Goal: Information Seeking & Learning: Learn about a topic

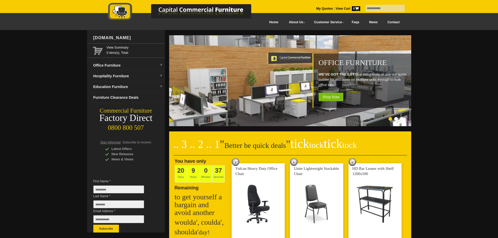
click at [263, 23] on div at bounding box center [185, 11] width 183 height 28
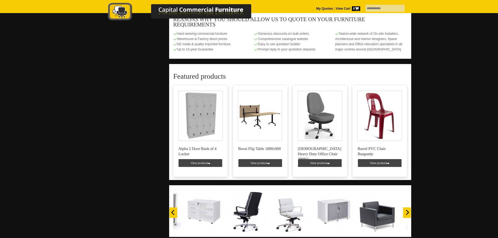
scroll to position [210, 0]
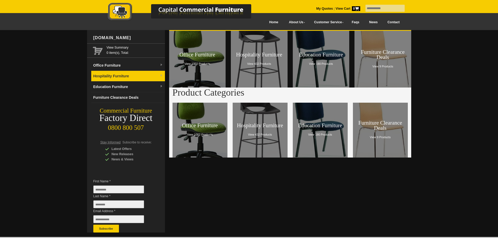
click at [112, 75] on link "Hospitality Furniture" at bounding box center [128, 76] width 74 height 11
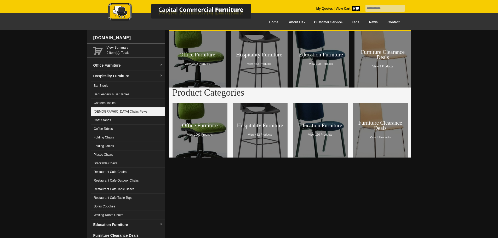
click at [102, 110] on link "[DEMOGRAPHIC_DATA] Chairs Pews" at bounding box center [128, 112] width 74 height 9
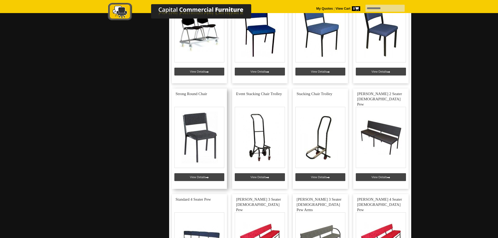
scroll to position [1334, 0]
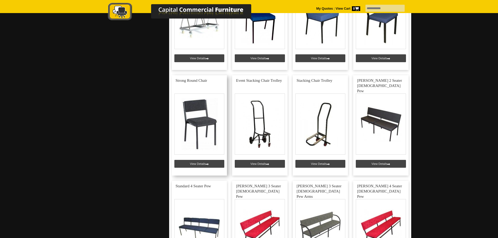
click at [205, 124] on link at bounding box center [199, 125] width 55 height 100
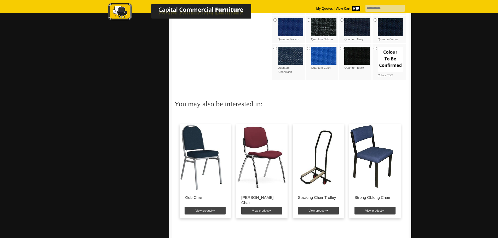
scroll to position [314, 0]
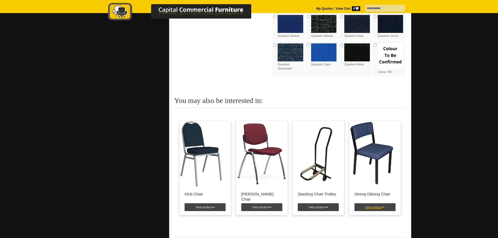
click at [374, 207] on link "View product" at bounding box center [375, 208] width 41 height 8
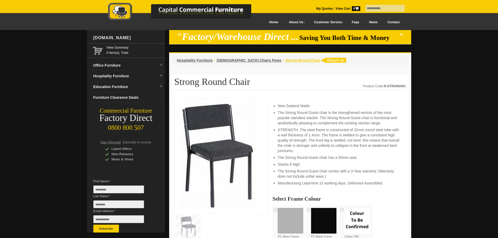
click at [286, 61] on span "Strong Round Chair" at bounding box center [303, 60] width 35 height 4
click at [204, 60] on span "Hospitality Furniture" at bounding box center [195, 60] width 36 height 4
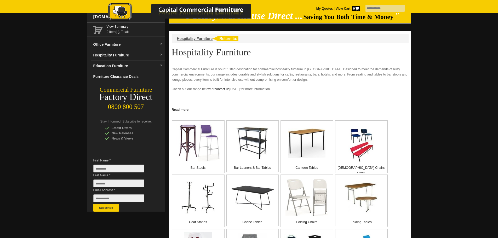
scroll to position [78, 0]
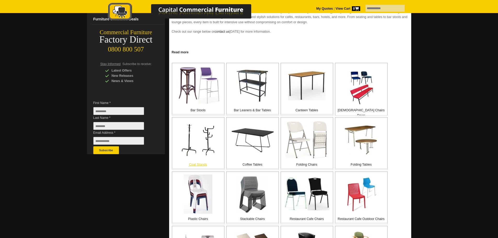
click at [195, 150] on img at bounding box center [198, 139] width 34 height 33
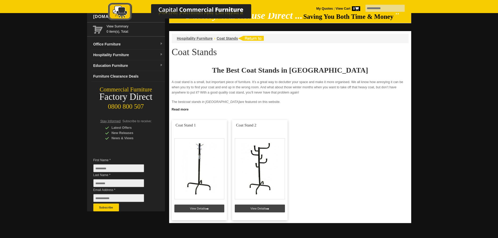
scroll to position [52, 0]
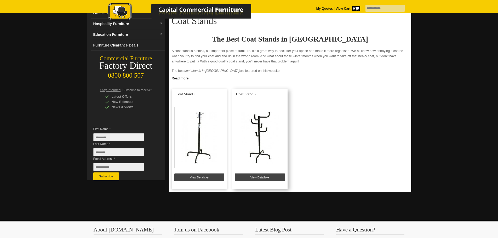
click at [260, 176] on link at bounding box center [259, 139] width 55 height 100
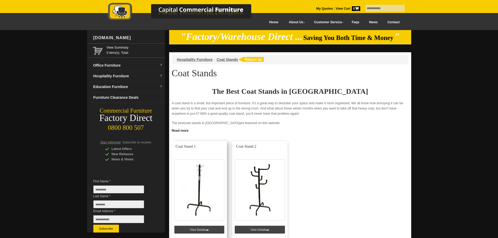
scroll to position [52, 0]
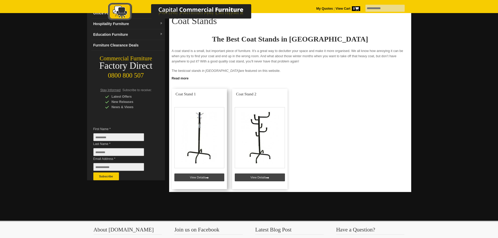
click at [206, 139] on link at bounding box center [199, 139] width 55 height 100
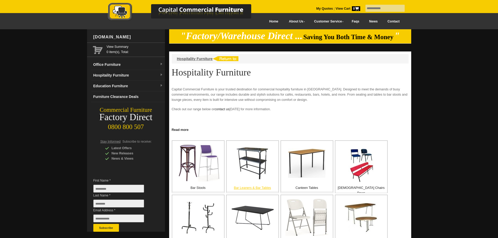
scroll to position [26, 0]
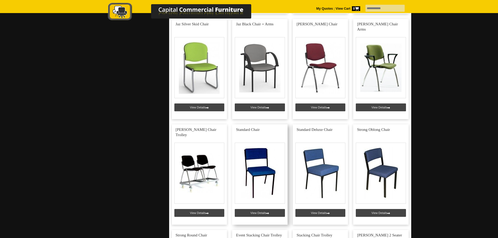
scroll to position [1177, 0]
